Goal: Use online tool/utility: Utilize a website feature to perform a specific function

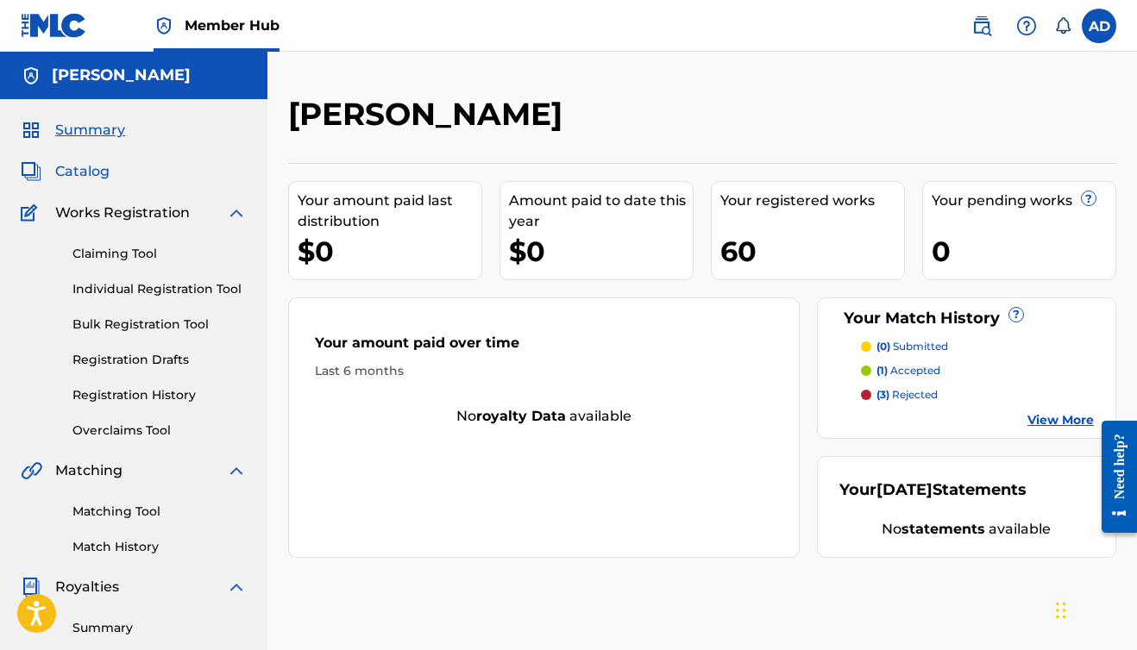
click at [92, 176] on span "Catalog" at bounding box center [82, 171] width 54 height 21
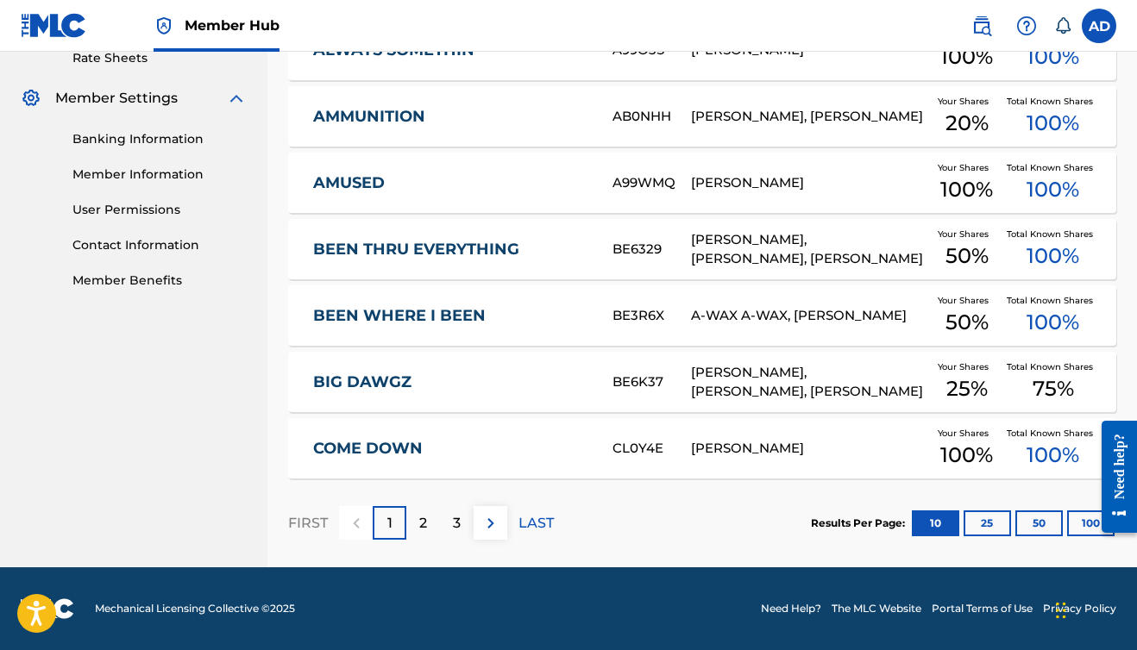
scroll to position [676, 0]
click at [428, 525] on div "2" at bounding box center [423, 523] width 34 height 34
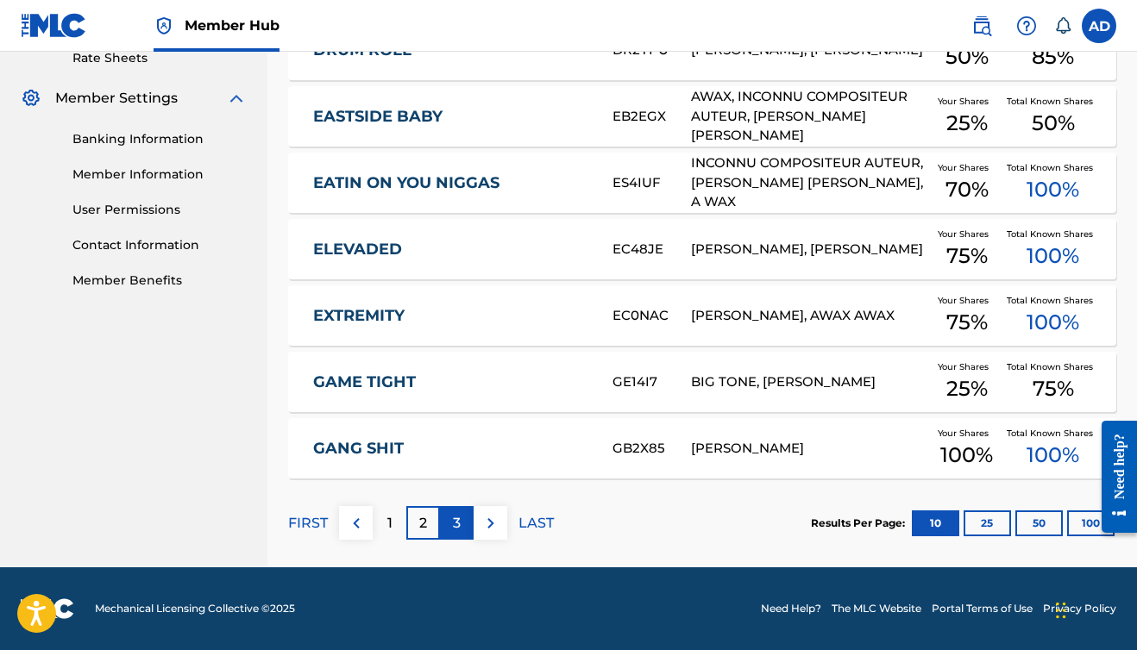
click at [455, 517] on p "3" at bounding box center [457, 523] width 8 height 21
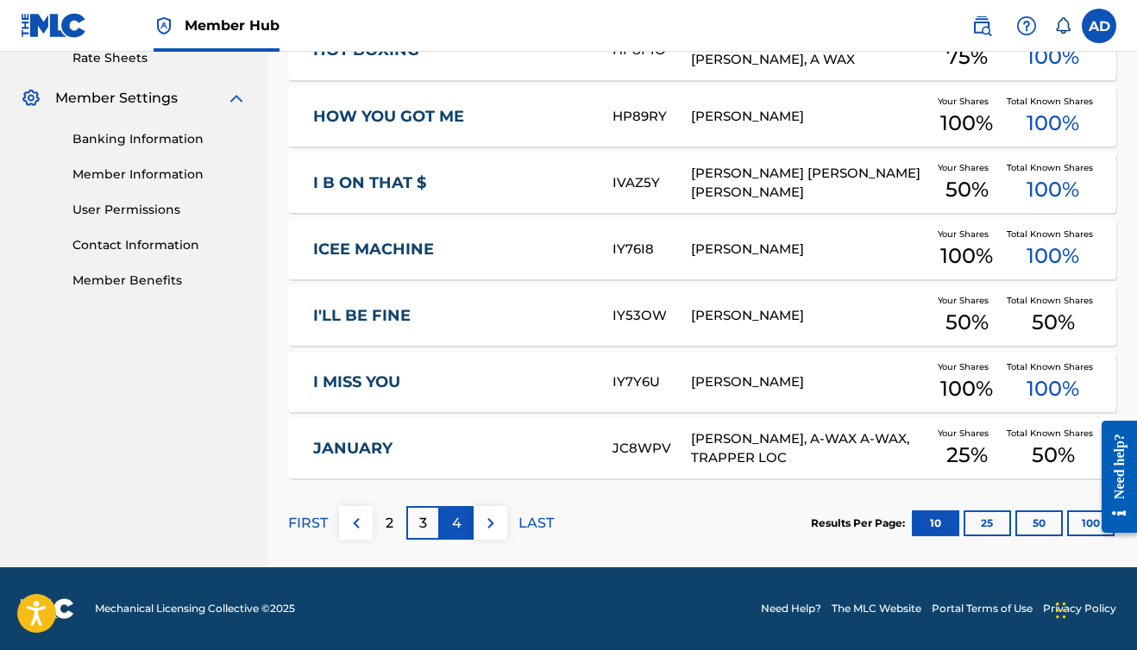
click at [454, 523] on p "4" at bounding box center [456, 523] width 9 height 21
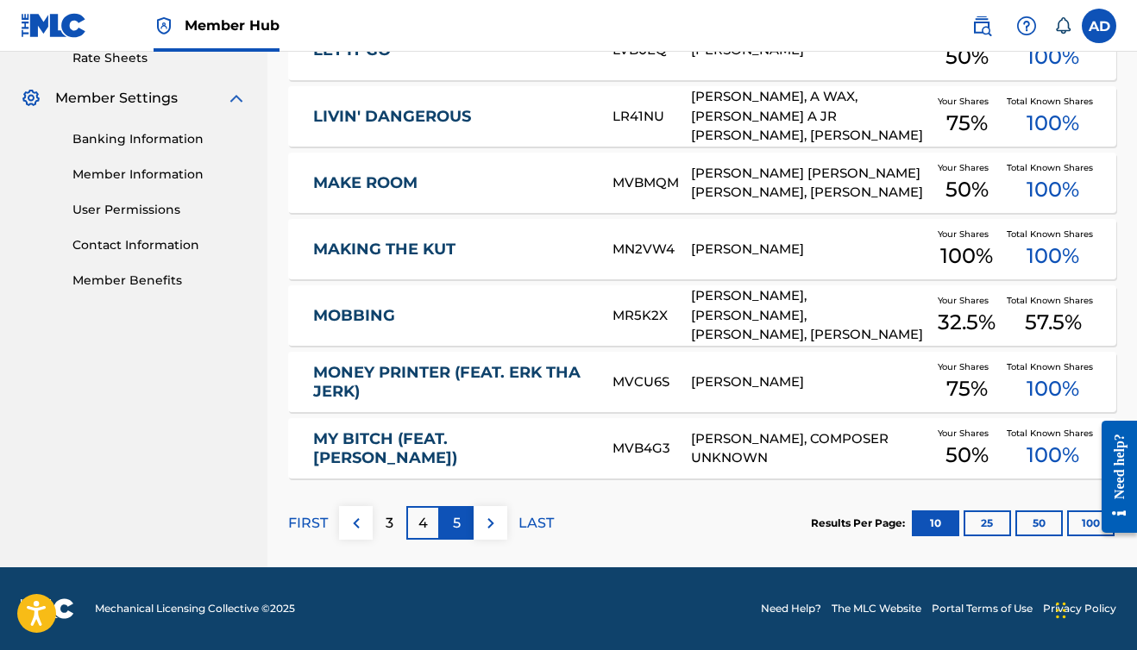
click at [460, 528] on p "5" at bounding box center [457, 523] width 8 height 21
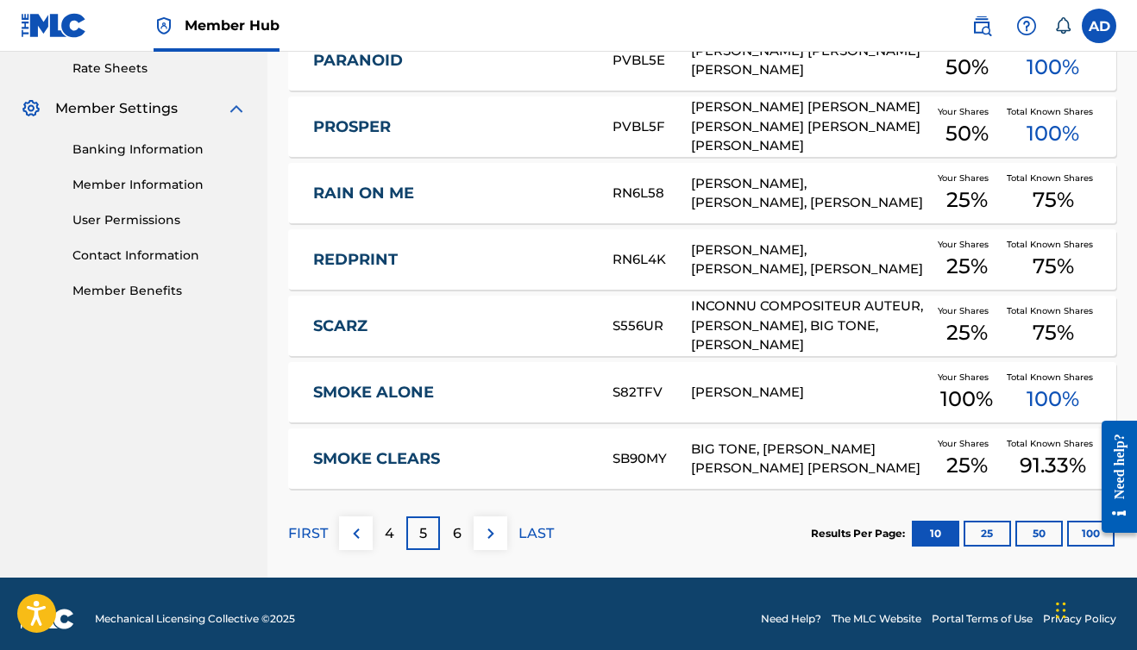
scroll to position [667, 0]
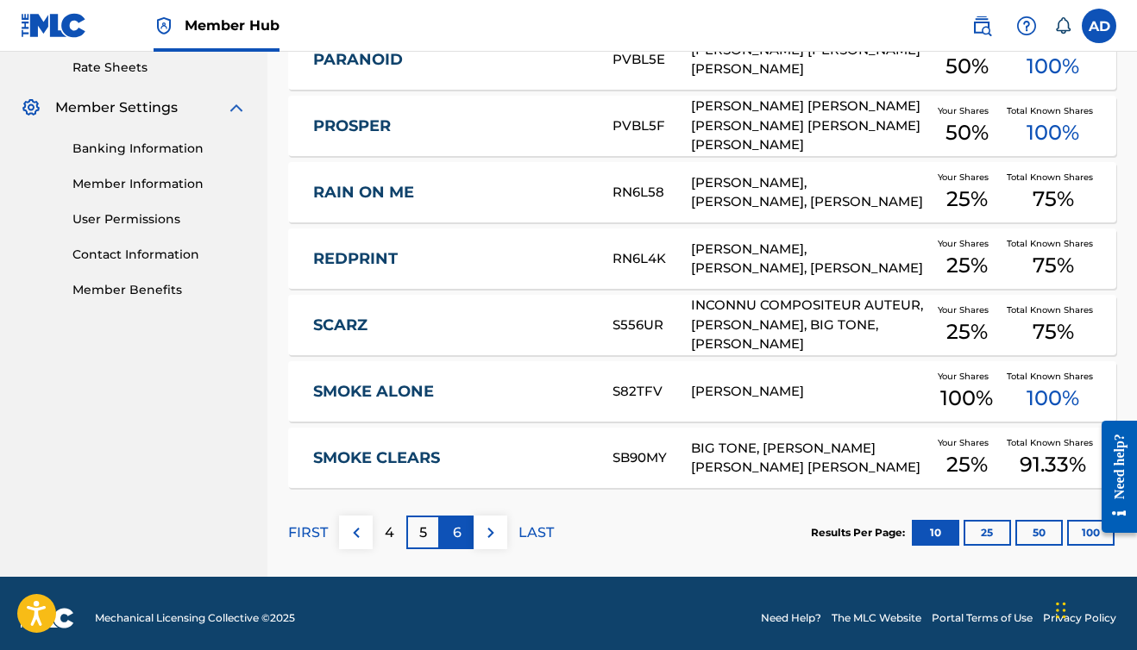
click at [462, 530] on div "6" at bounding box center [457, 533] width 34 height 34
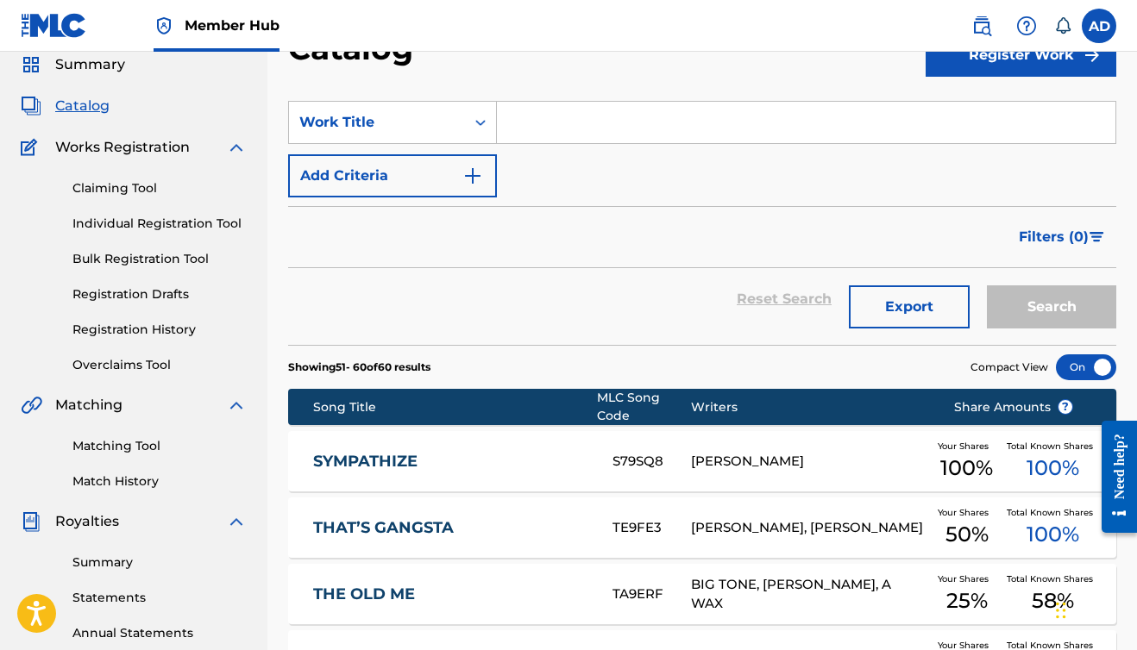
scroll to position [76, 0]
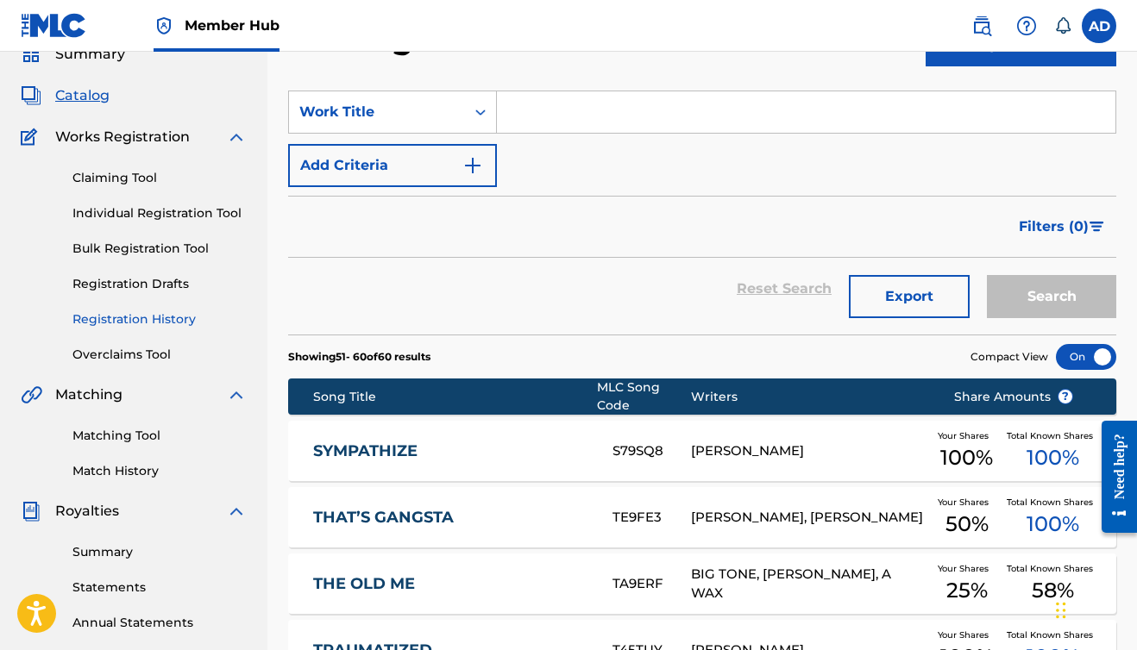
click at [145, 319] on link "Registration History" at bounding box center [159, 320] width 174 height 18
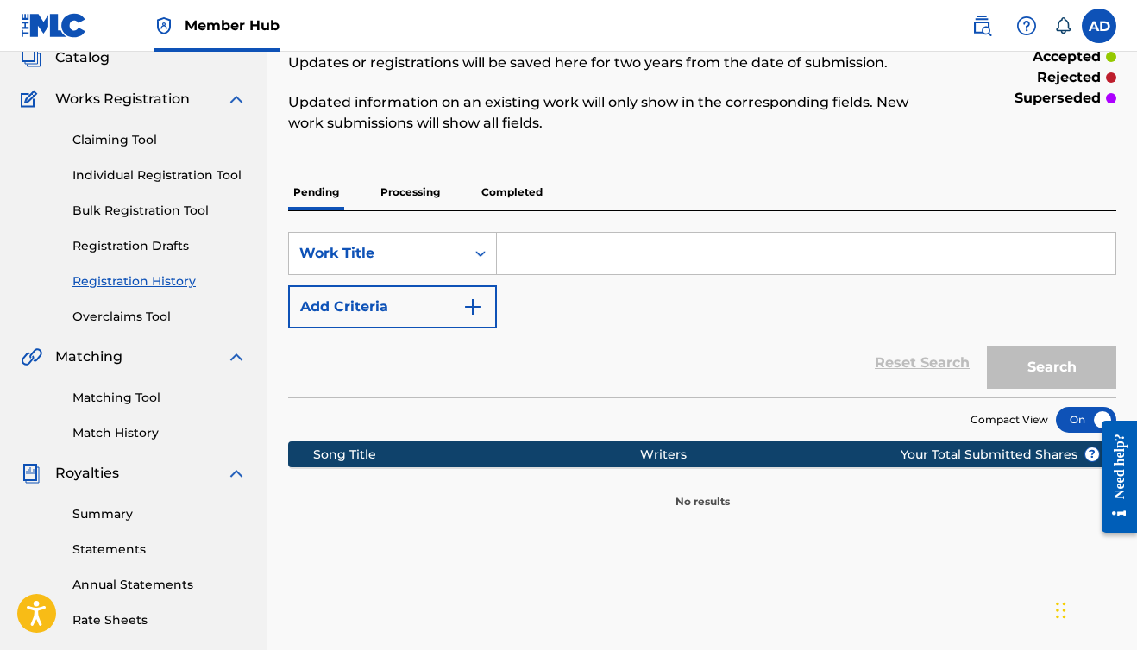
scroll to position [111, 0]
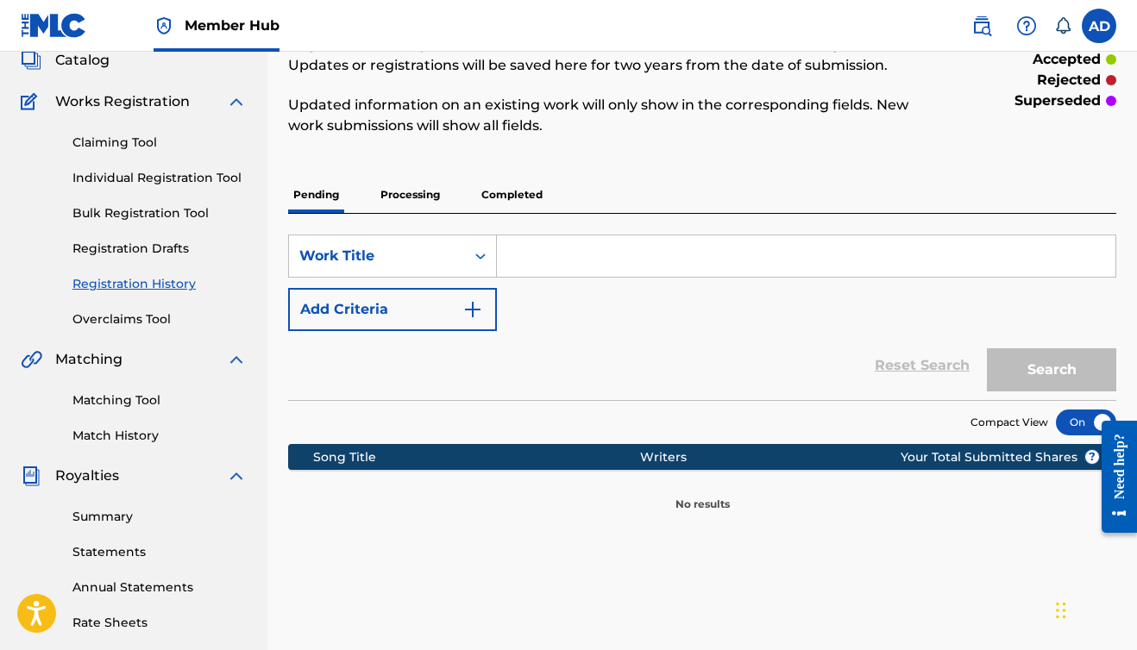
click at [403, 192] on p "Processing" at bounding box center [410, 195] width 70 height 36
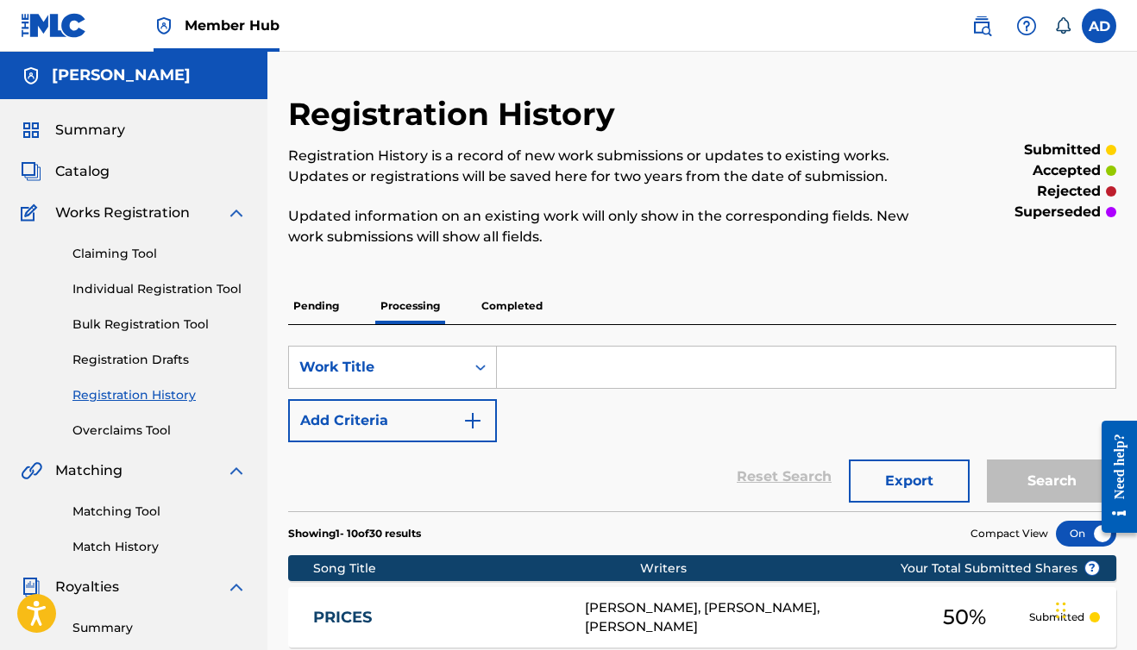
click at [527, 304] on p "Completed" at bounding box center [512, 306] width 72 height 36
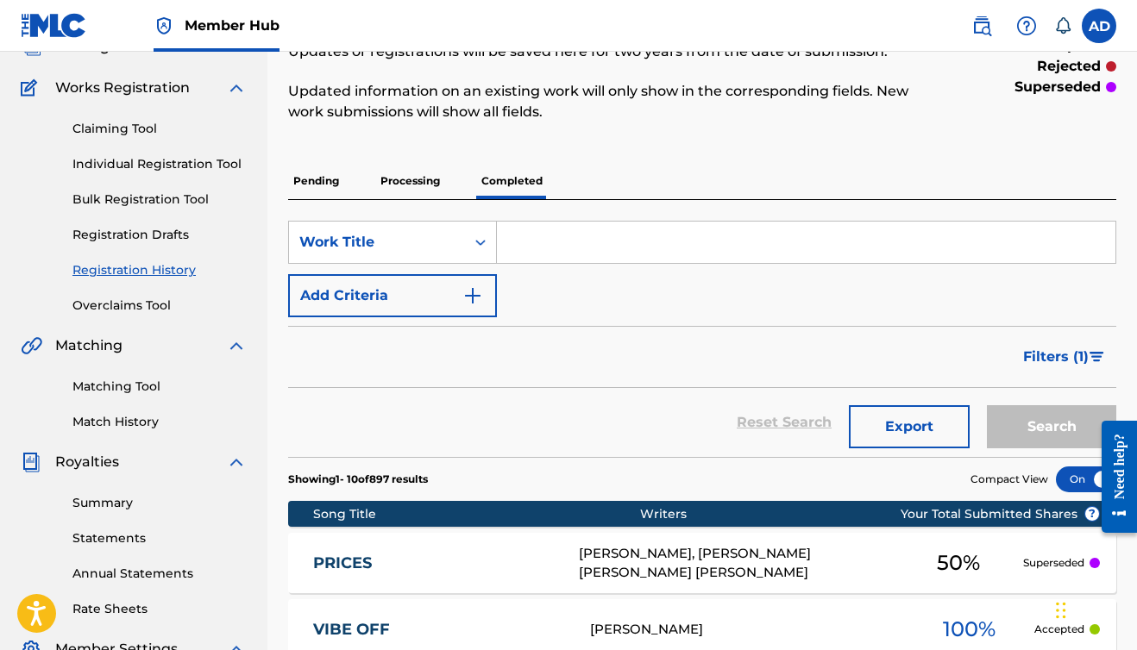
scroll to position [124, 0]
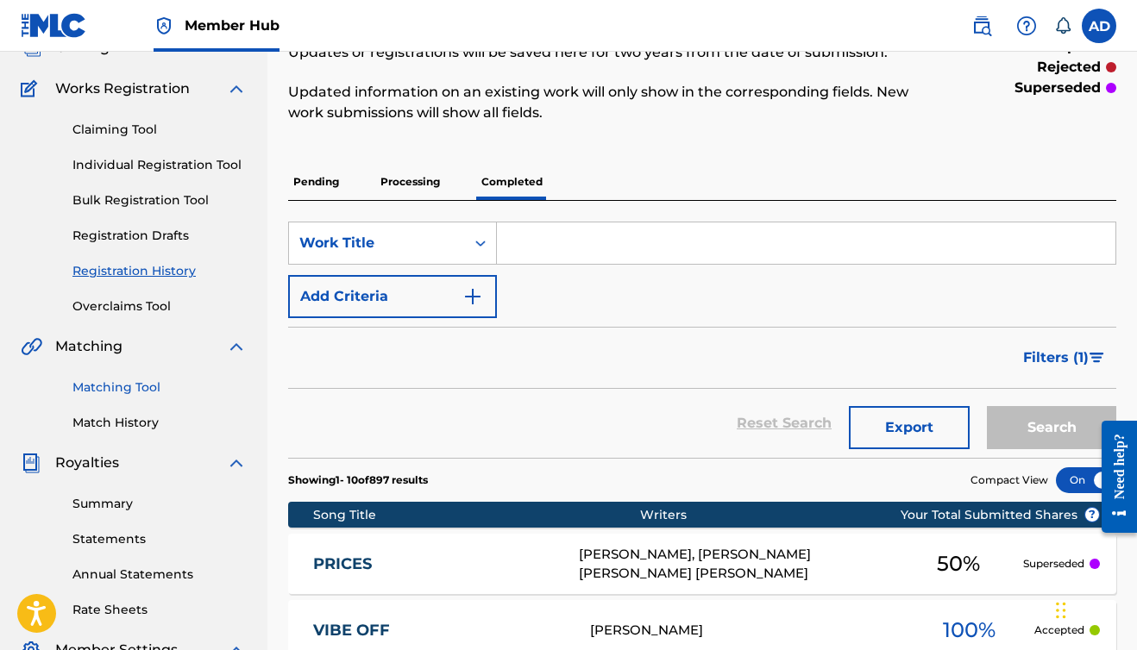
click at [121, 386] on link "Matching Tool" at bounding box center [159, 388] width 174 height 18
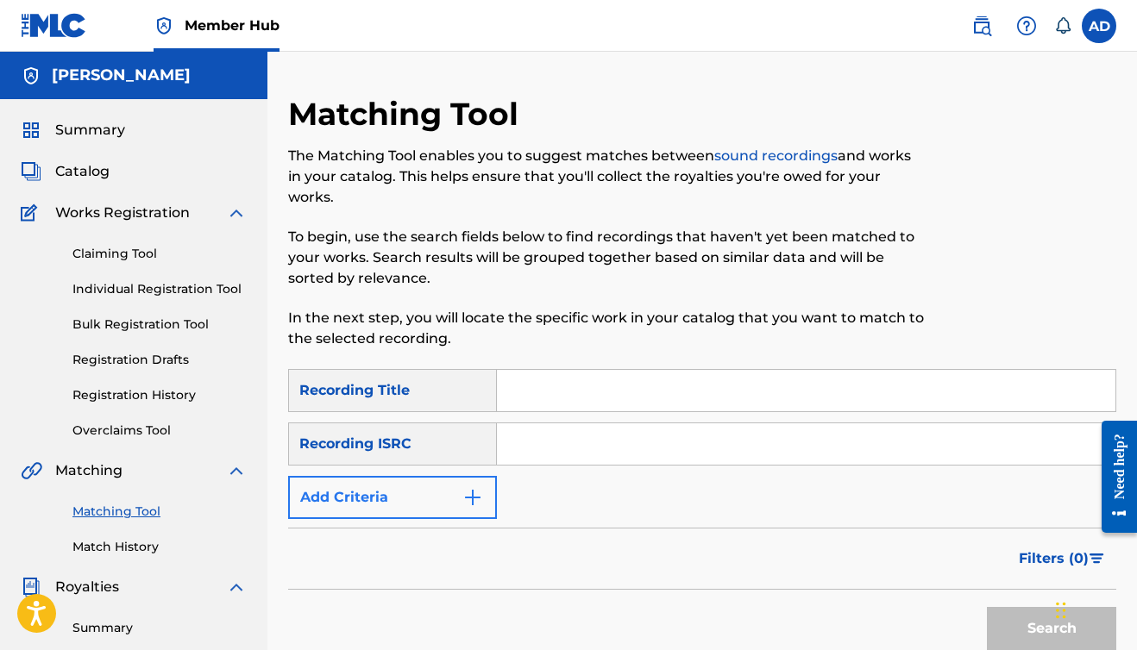
click at [420, 497] on button "Add Criteria" at bounding box center [392, 497] width 209 height 43
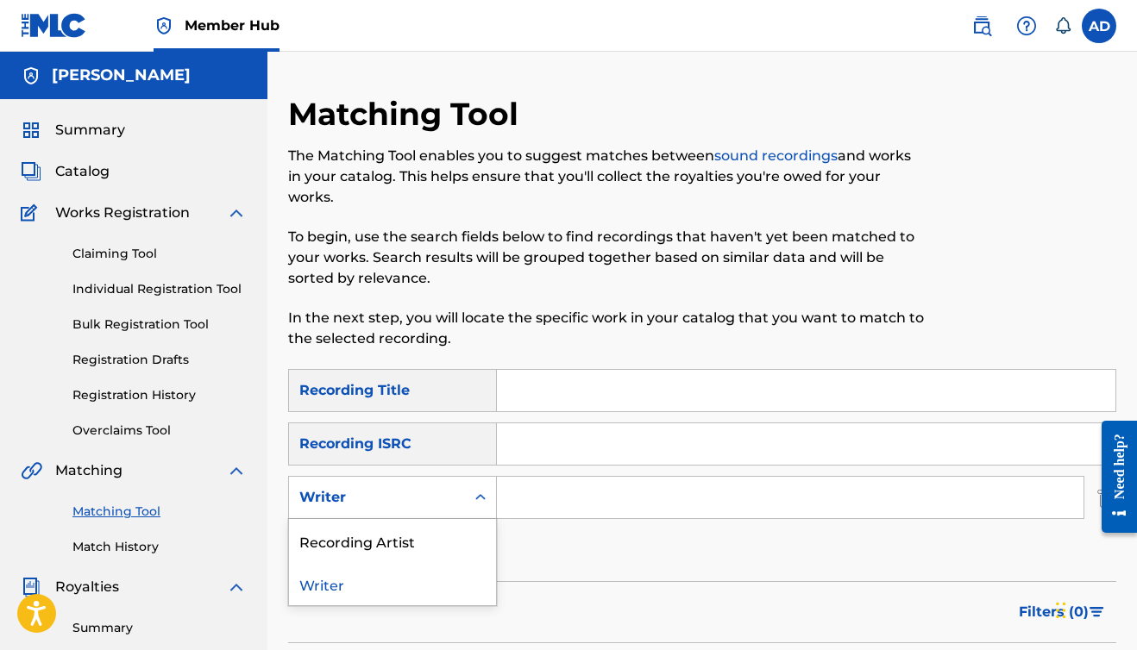
click at [420, 497] on div "Writer" at bounding box center [376, 497] width 155 height 21
click at [408, 531] on div "Recording Artist" at bounding box center [392, 540] width 207 height 43
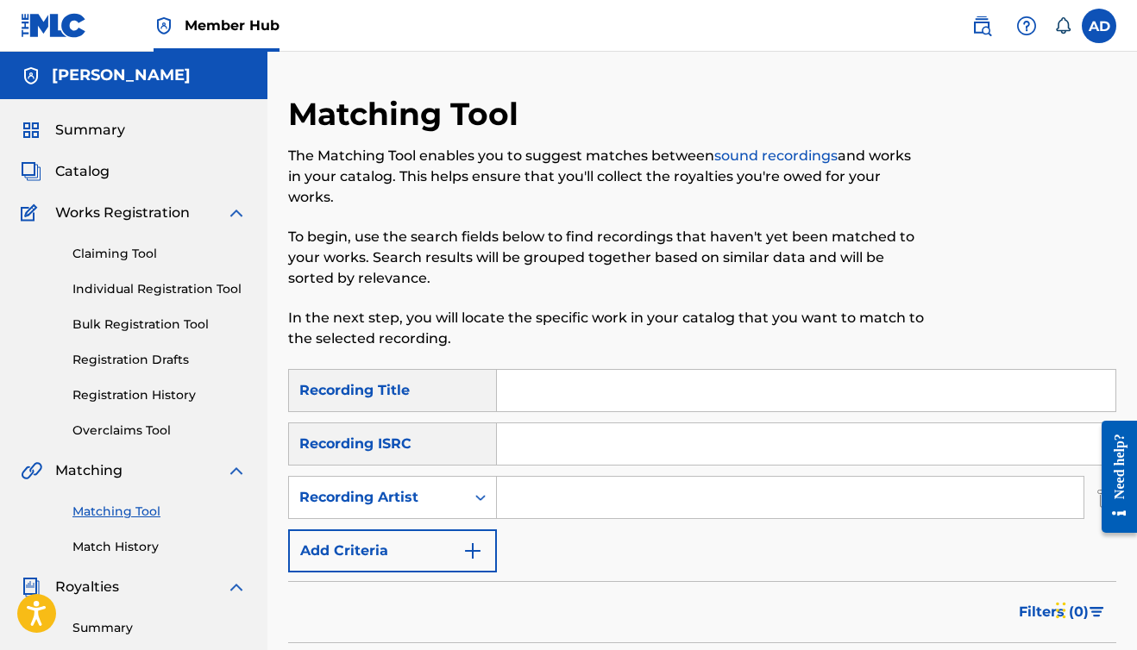
click at [543, 506] on input "Search Form" at bounding box center [790, 497] width 587 height 41
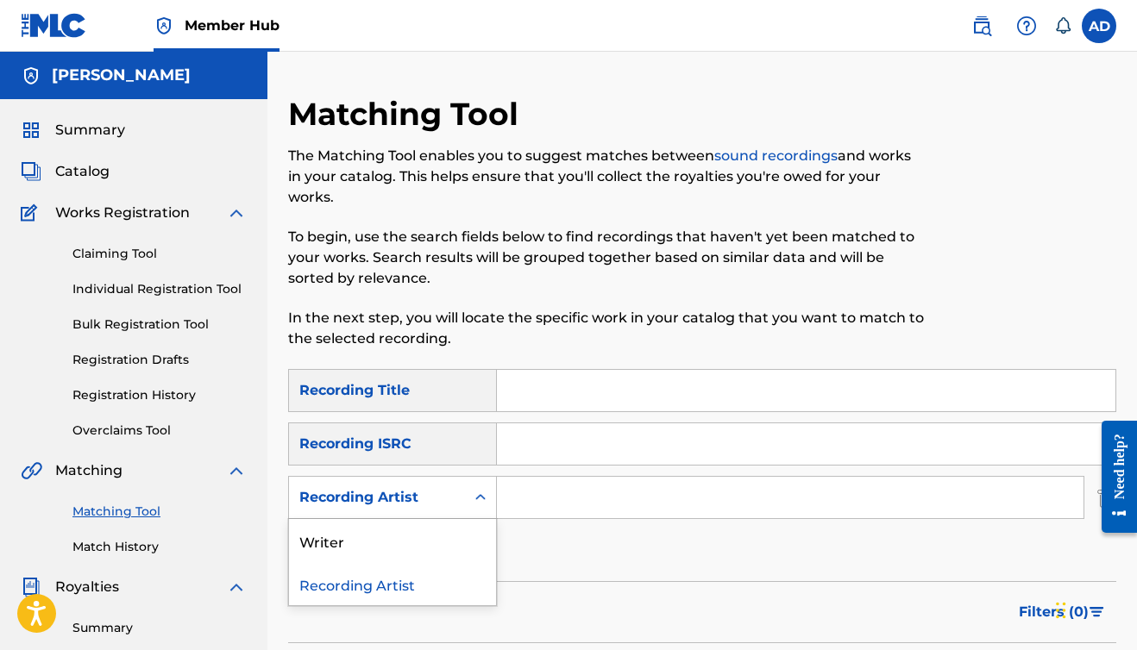
click at [456, 501] on div "Recording Artist" at bounding box center [377, 497] width 176 height 33
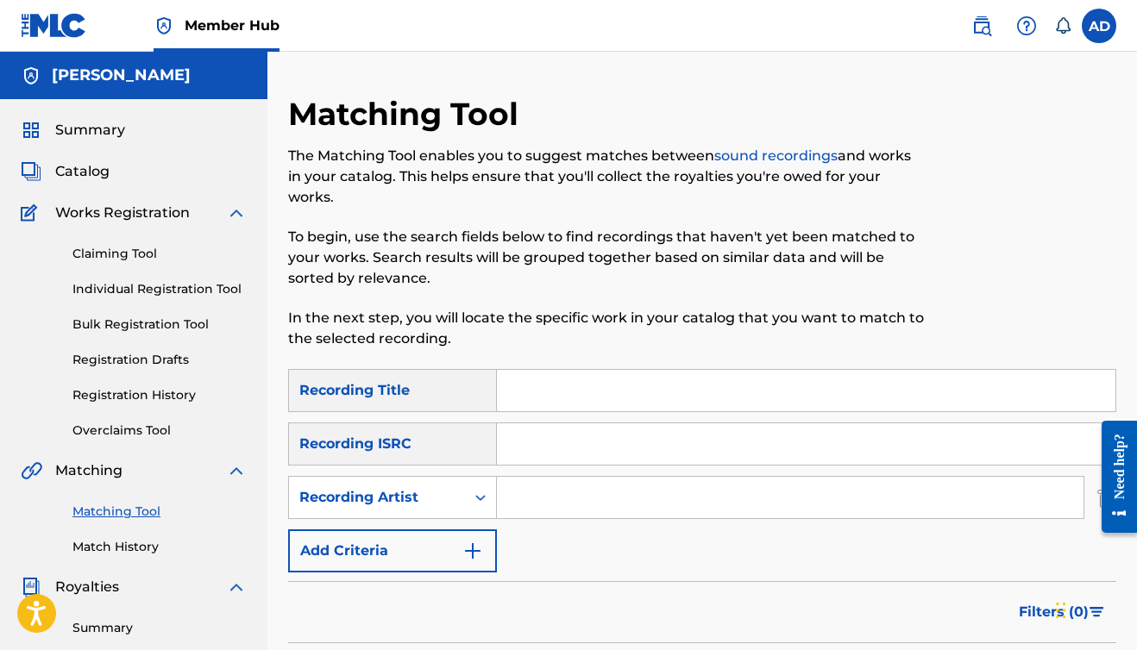
click at [531, 494] on input "Search Form" at bounding box center [790, 497] width 587 height 41
type input "a-wax"
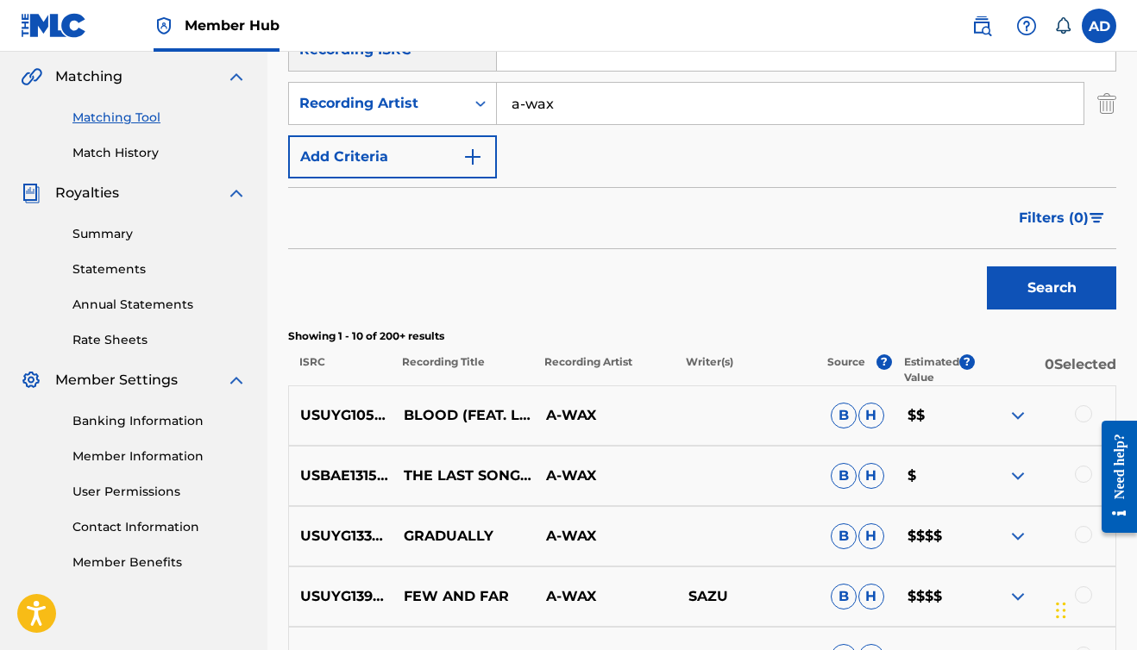
scroll to position [380, 0]
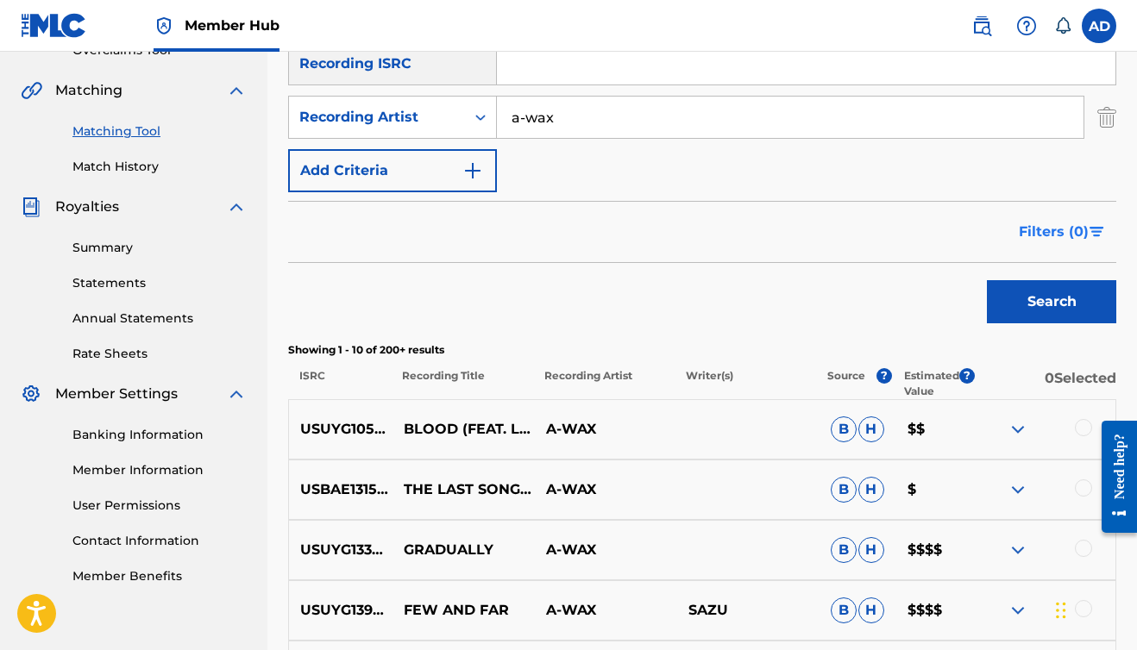
click at [1039, 229] on span "Filters ( 0 )" at bounding box center [1054, 232] width 70 height 21
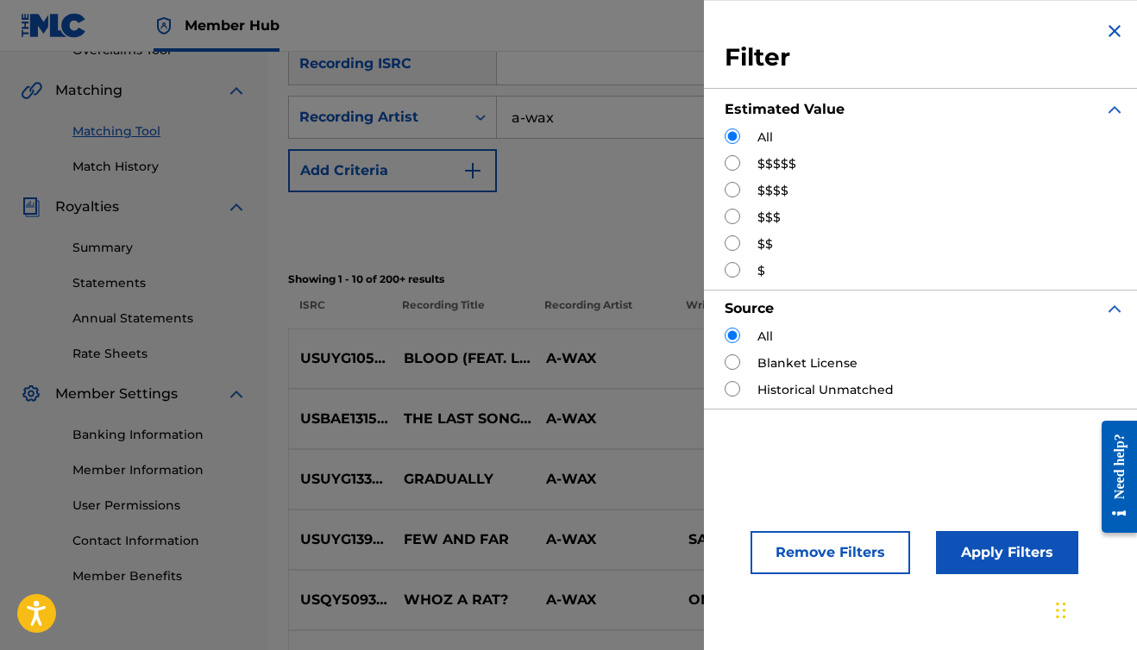
click at [737, 184] on input "Search Form" at bounding box center [733, 190] width 16 height 16
radio input "true"
click at [954, 543] on button "Apply Filters" at bounding box center [1007, 552] width 142 height 43
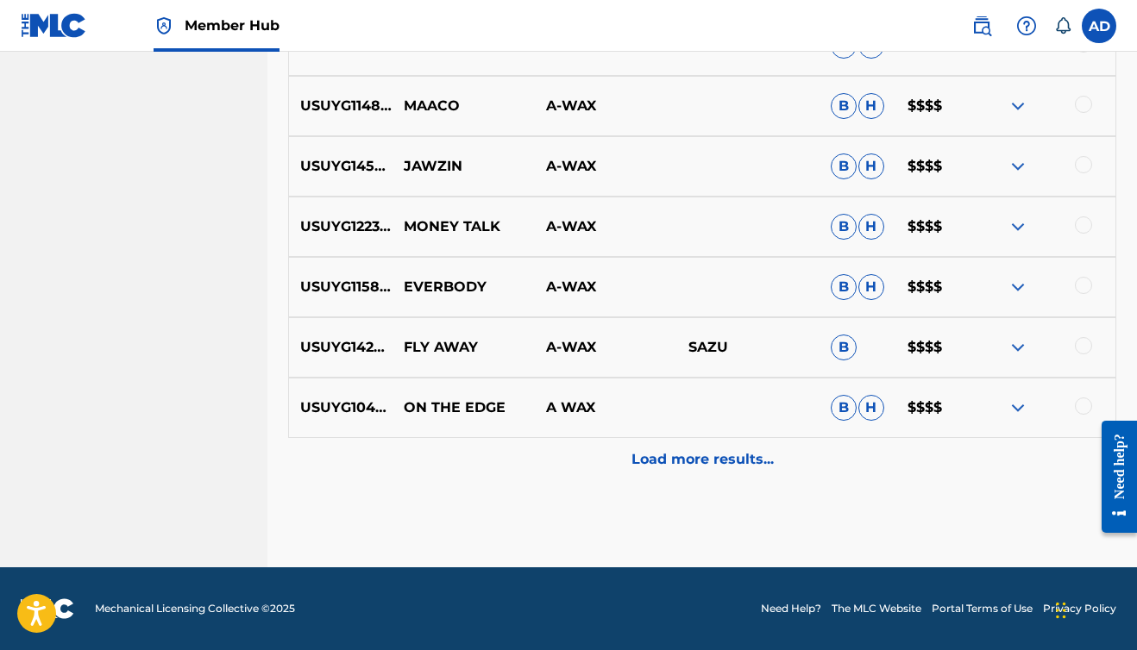
scroll to position [946, 0]
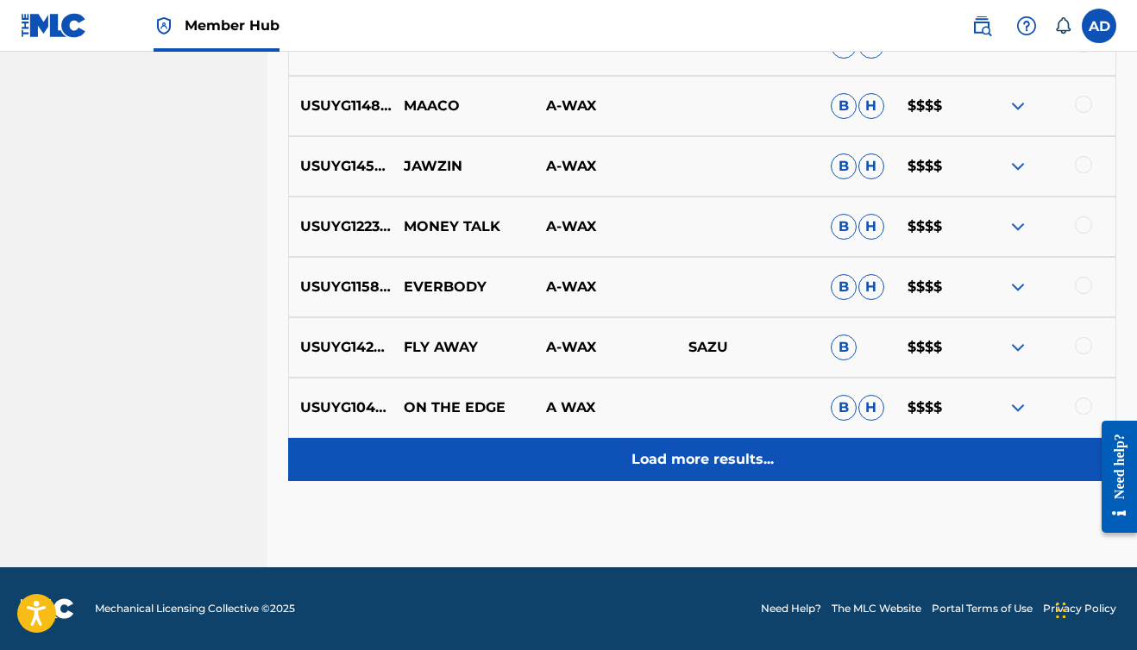
click at [676, 462] on p "Load more results..." at bounding box center [702, 459] width 142 height 21
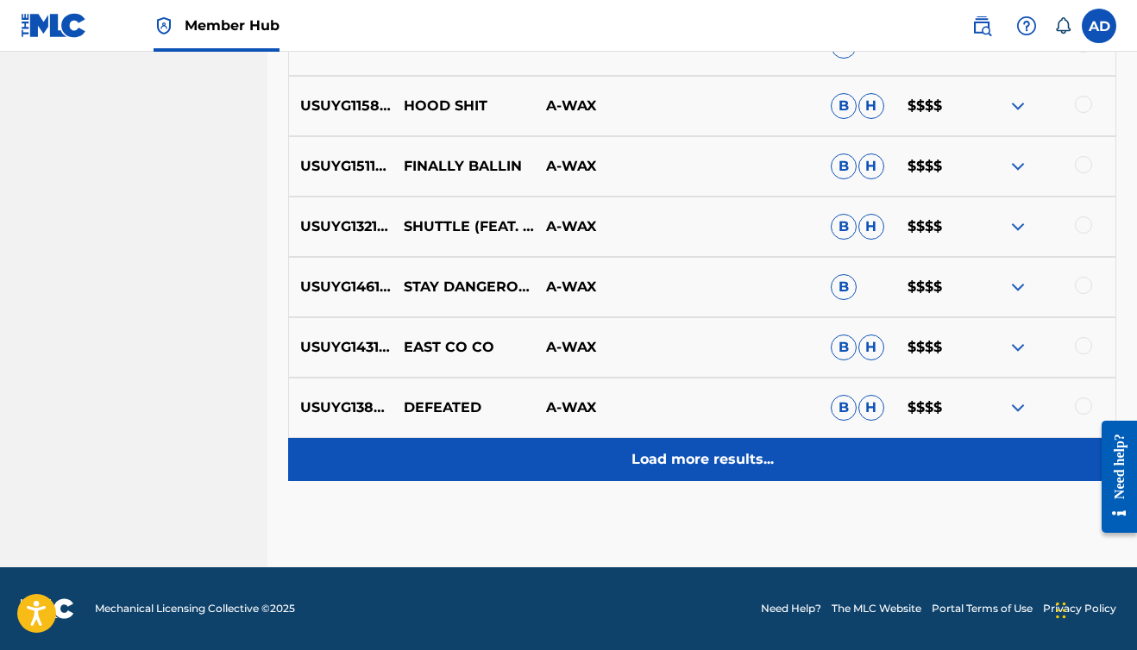
click at [676, 465] on p "Load more results..." at bounding box center [702, 459] width 142 height 21
click at [676, 462] on p "Load more results..." at bounding box center [702, 459] width 142 height 21
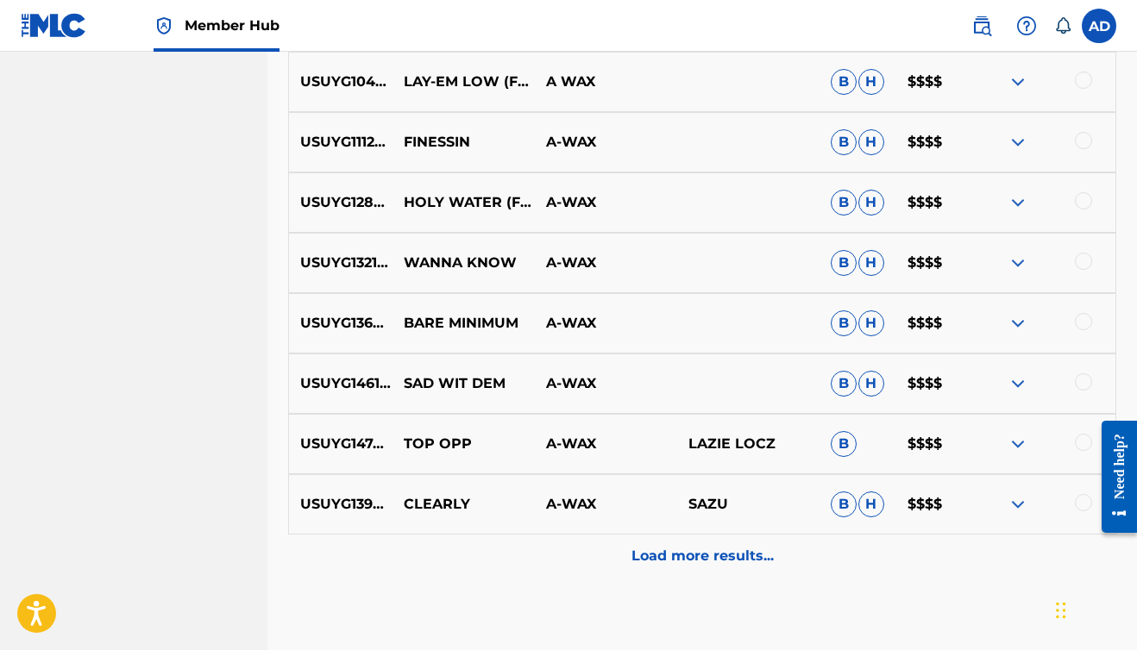
scroll to position [2664, 0]
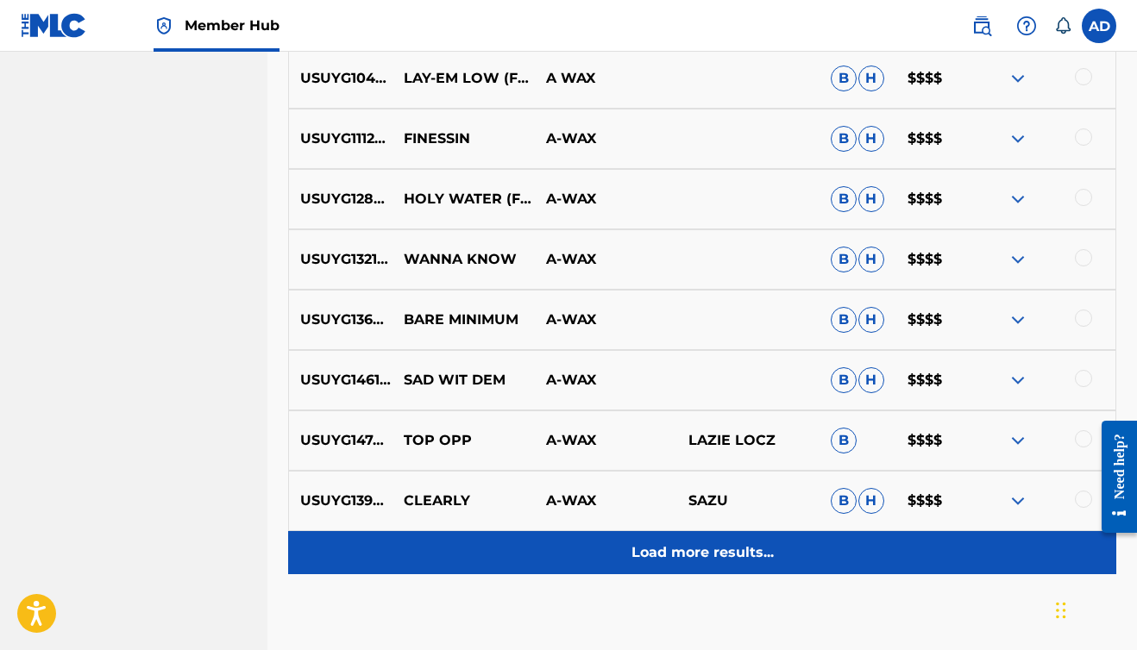
click at [673, 554] on p "Load more results..." at bounding box center [702, 553] width 142 height 21
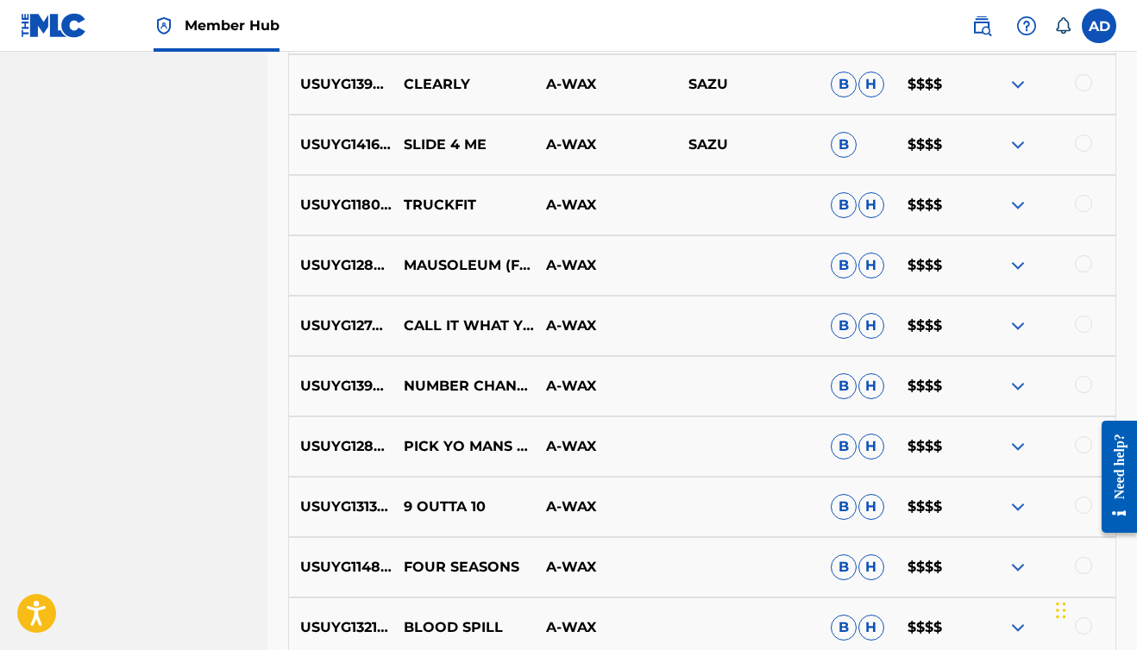
scroll to position [3082, 0]
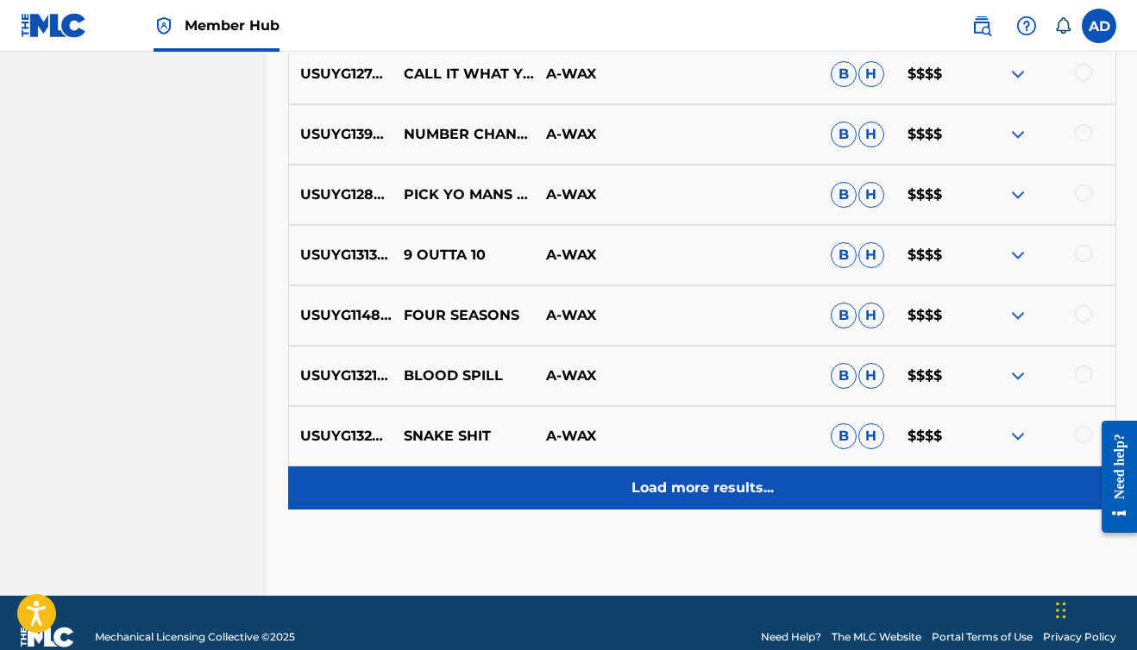
click at [701, 489] on p "Load more results..." at bounding box center [702, 488] width 142 height 21
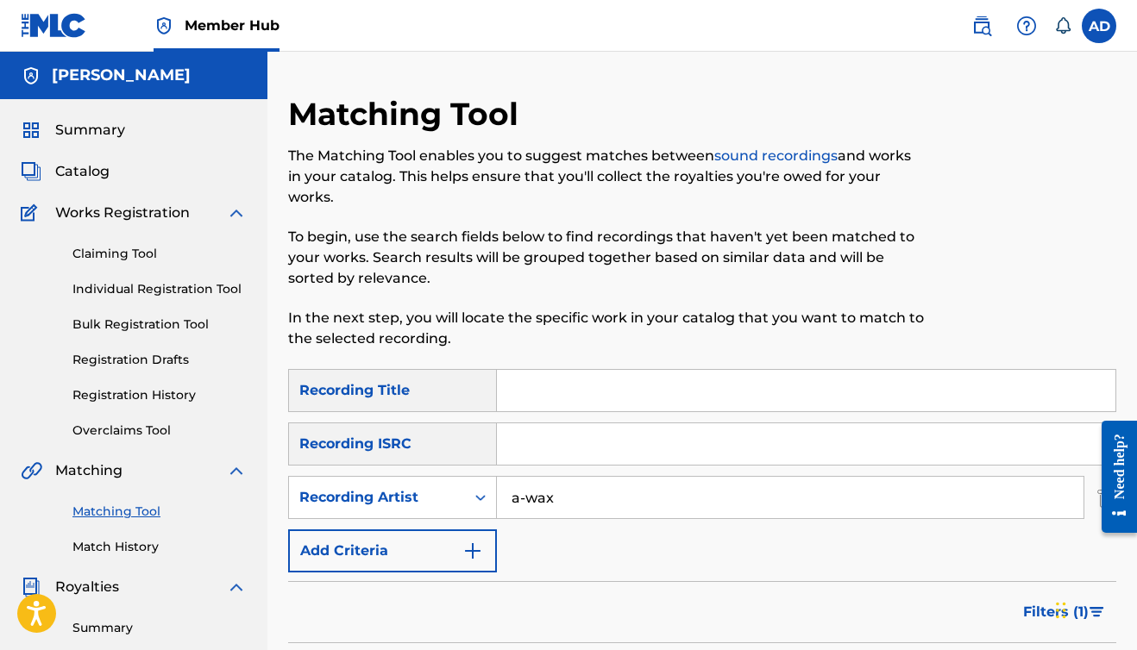
scroll to position [0, 0]
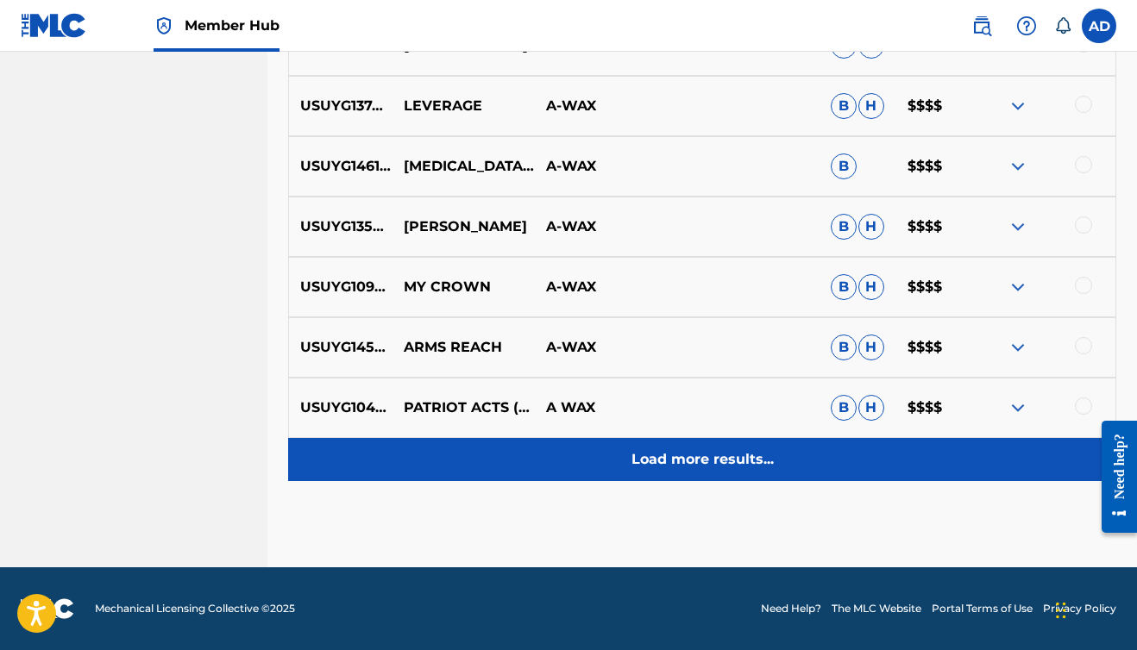
click at [688, 462] on p "Load more results..." at bounding box center [702, 459] width 142 height 21
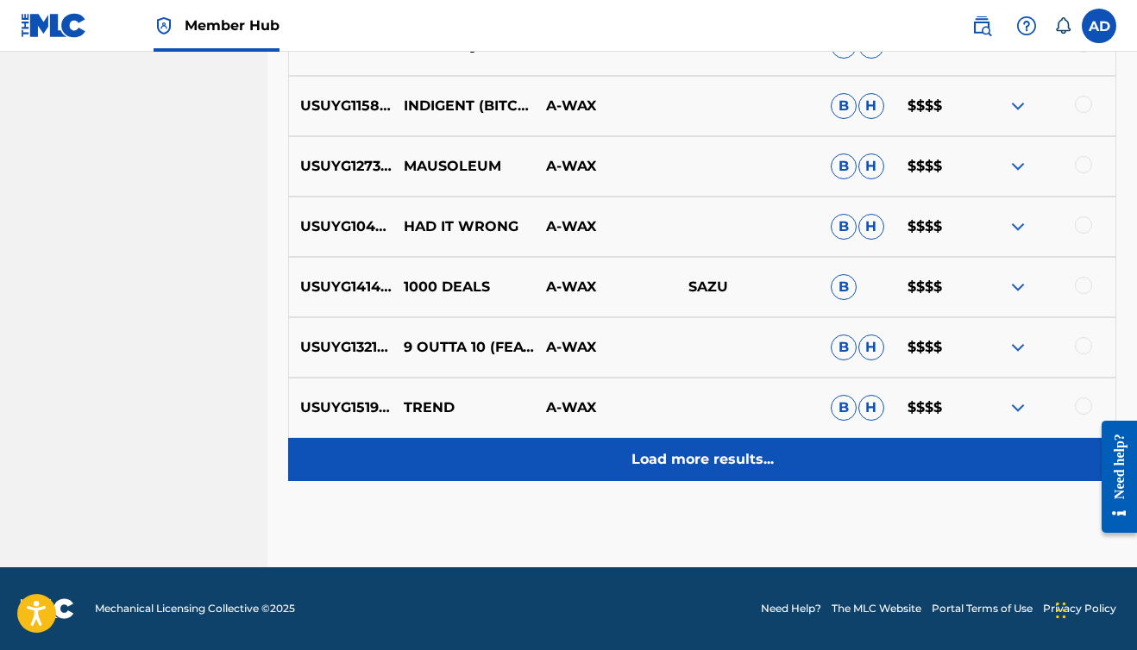
click at [687, 462] on p "Load more results..." at bounding box center [702, 459] width 142 height 21
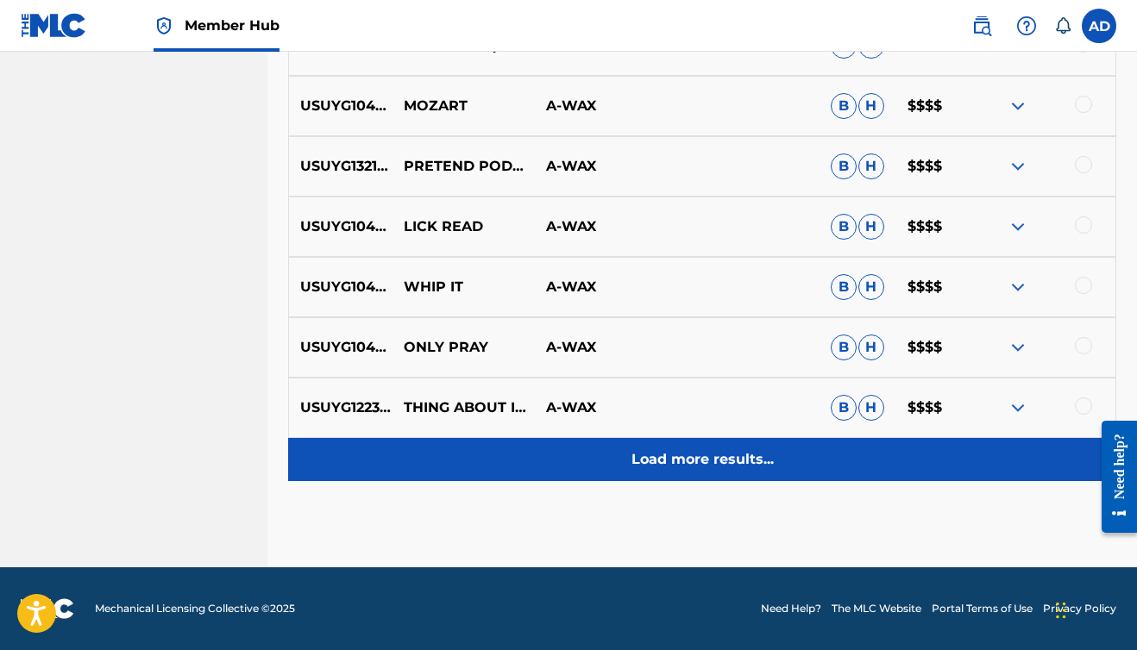
scroll to position [5173, 0]
click at [688, 462] on p "Load more results..." at bounding box center [702, 459] width 142 height 21
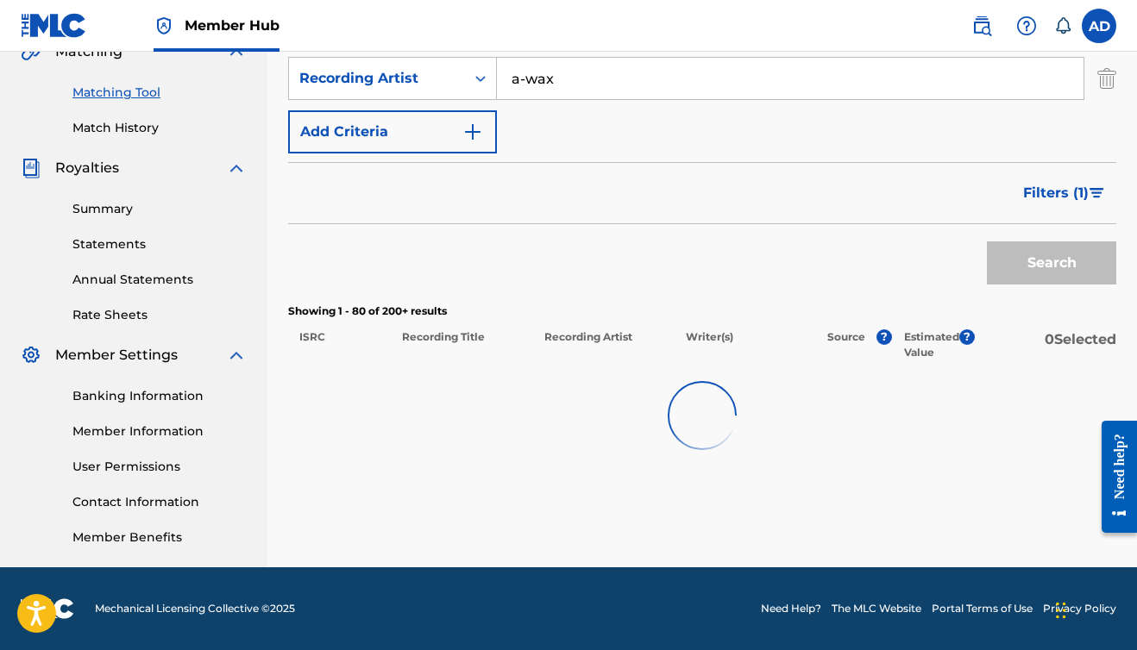
scroll to position [419, 0]
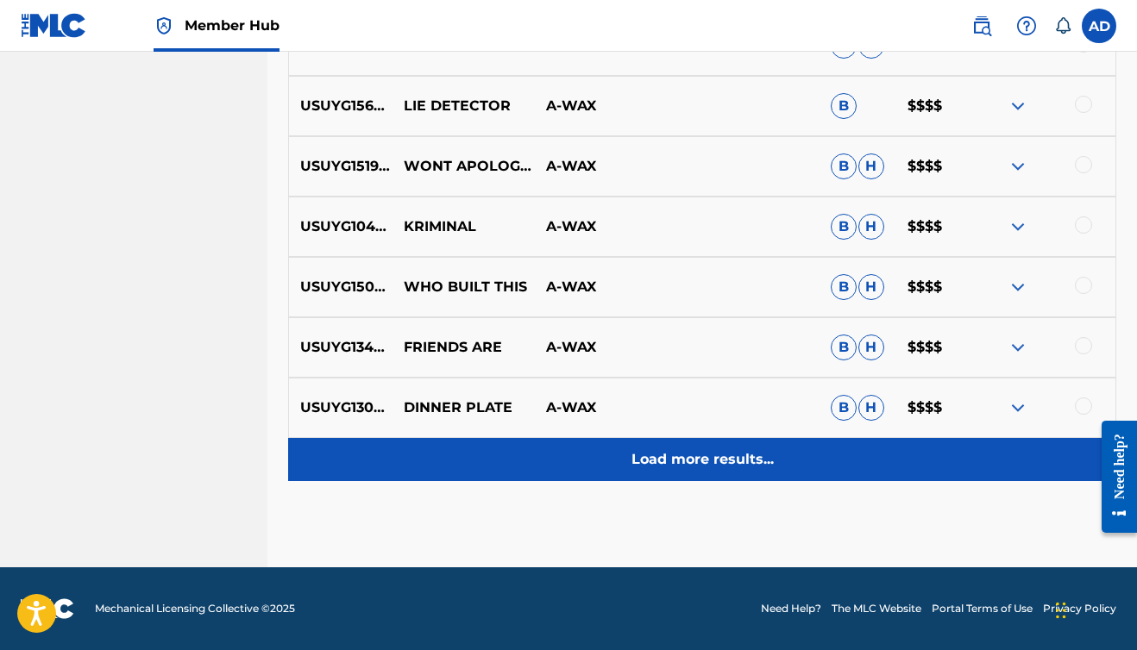
click at [688, 462] on p "Load more results..." at bounding box center [702, 459] width 142 height 21
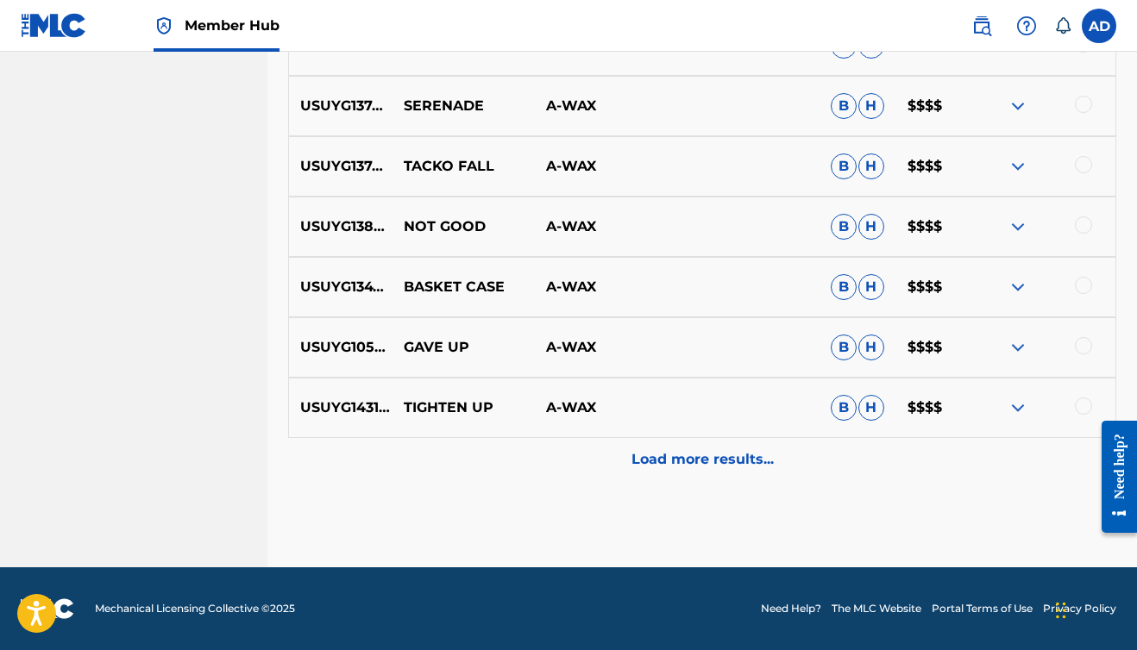
scroll to position [6381, 0]
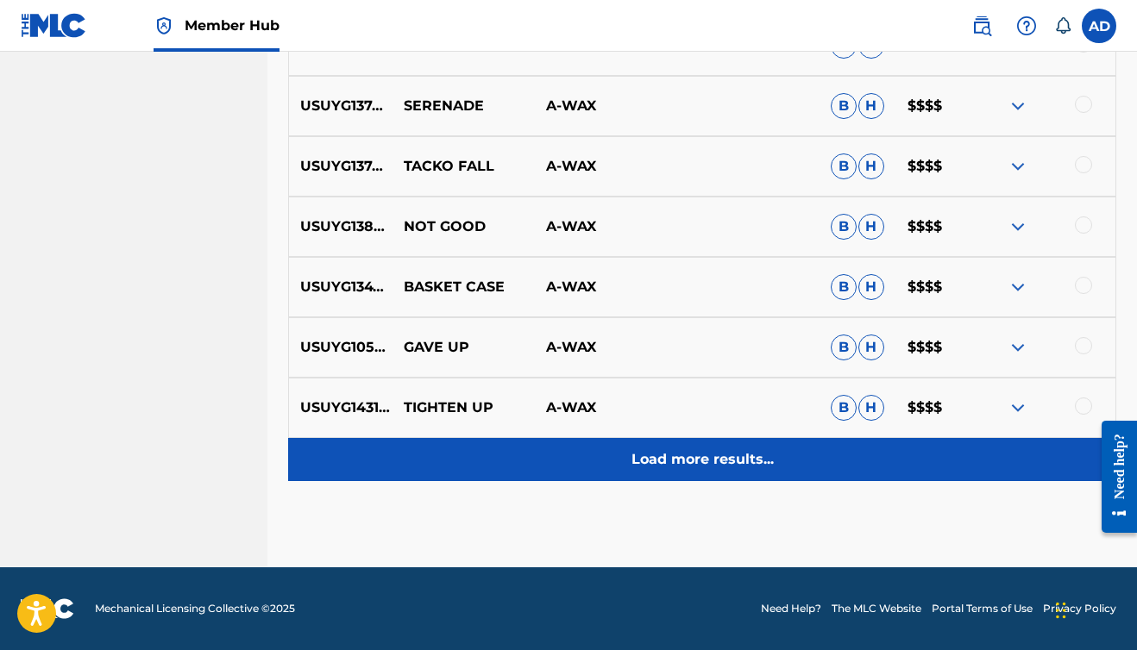
click at [690, 468] on p "Load more results..." at bounding box center [702, 459] width 142 height 21
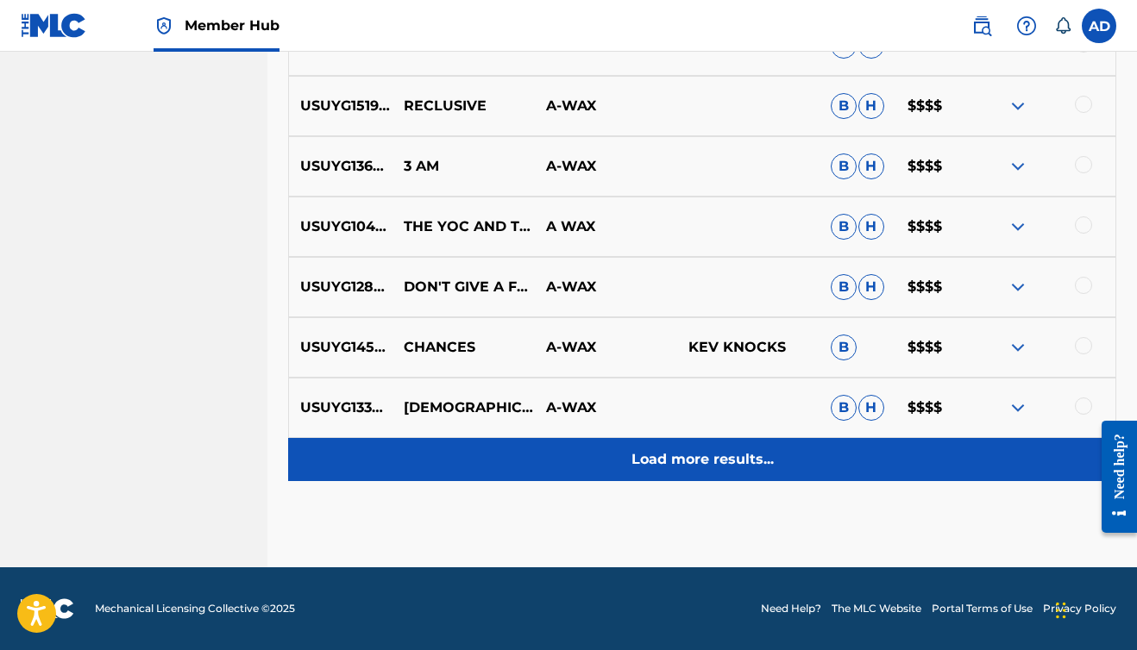
scroll to position [6984, 0]
click at [691, 465] on p "Load more results..." at bounding box center [702, 459] width 142 height 21
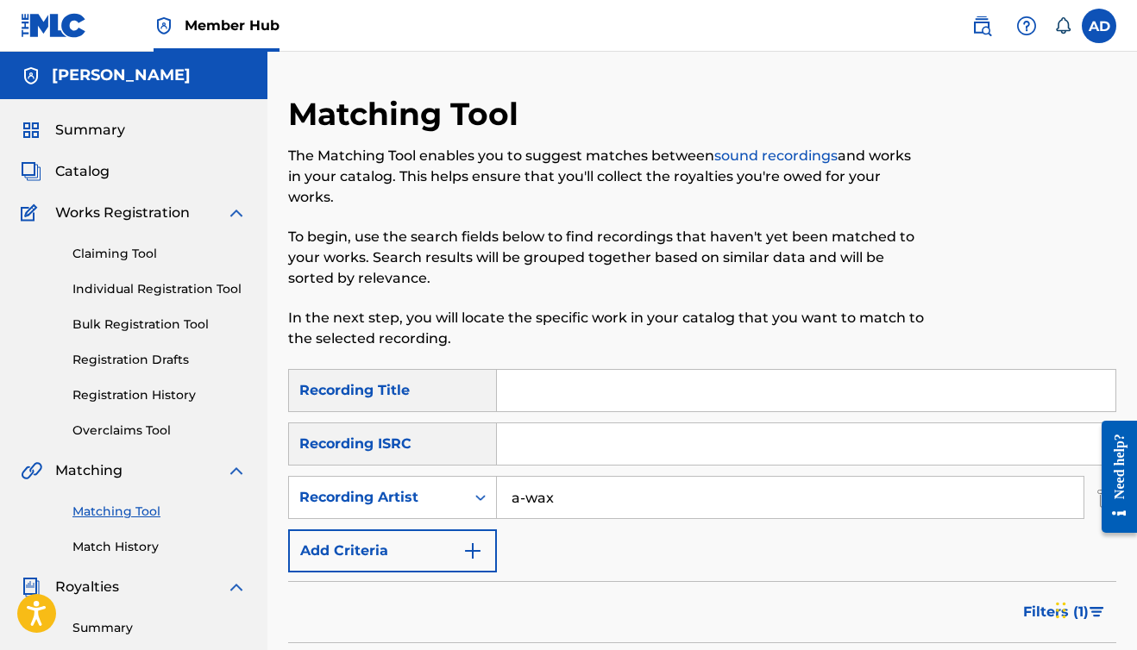
scroll to position [0, 0]
